Goal: Task Accomplishment & Management: Manage account settings

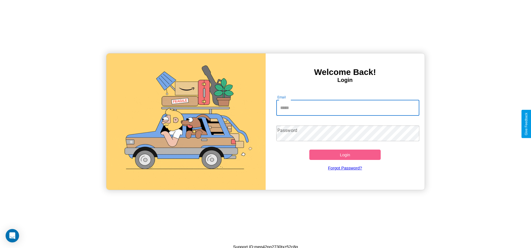
click at [348, 108] on input "Email" at bounding box center [347, 108] width 143 height 16
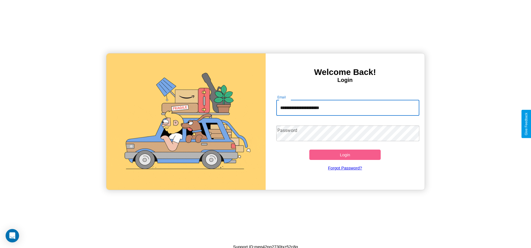
type input "**********"
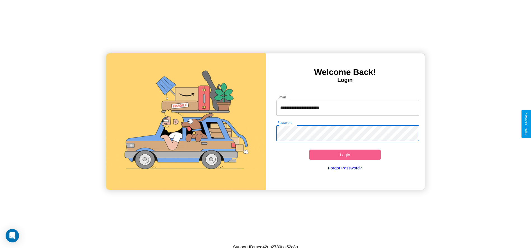
click at [345, 155] on button "Login" at bounding box center [345, 155] width 72 height 10
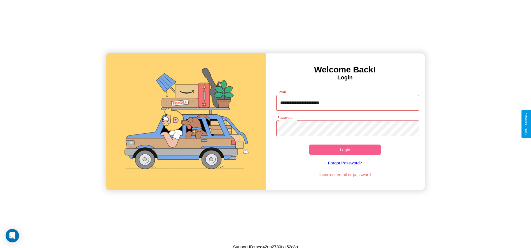
click at [345, 150] on button "Login" at bounding box center [345, 150] width 72 height 10
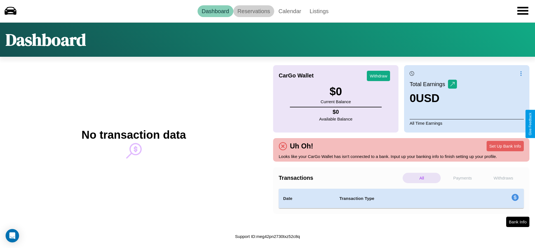
click at [254, 11] on link "Reservations" at bounding box center [253, 11] width 41 height 12
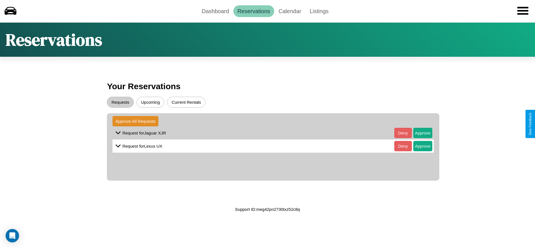
click at [150, 102] on button "Upcoming" at bounding box center [151, 102] width 28 height 11
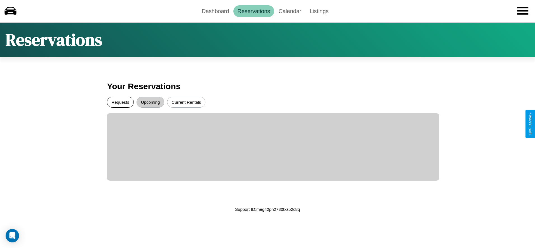
click at [120, 102] on button "Requests" at bounding box center [120, 102] width 27 height 11
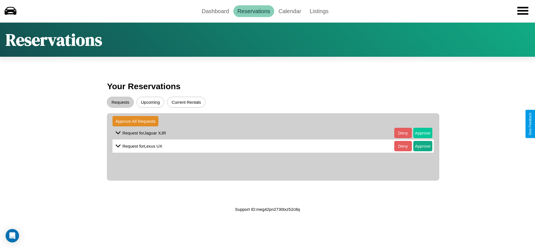
click at [418, 133] on button "Approve" at bounding box center [422, 133] width 19 height 10
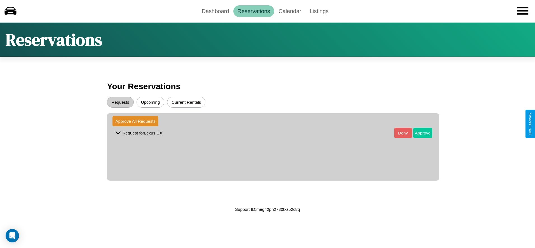
click at [418, 133] on button "Approve" at bounding box center [422, 133] width 19 height 10
